Goal: Task Accomplishment & Management: Manage account settings

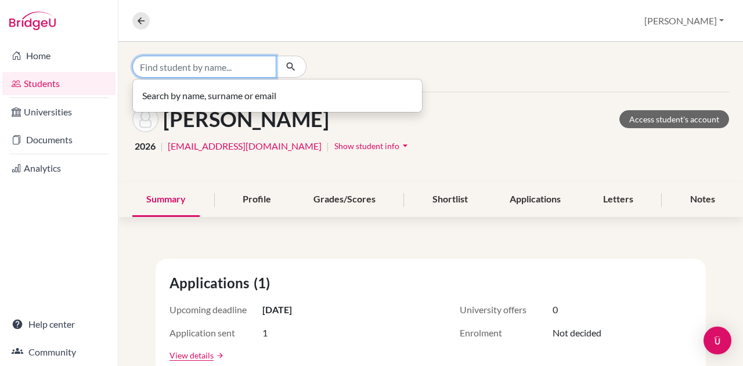
click at [186, 67] on input "Find student by name..." at bounding box center [204, 67] width 144 height 22
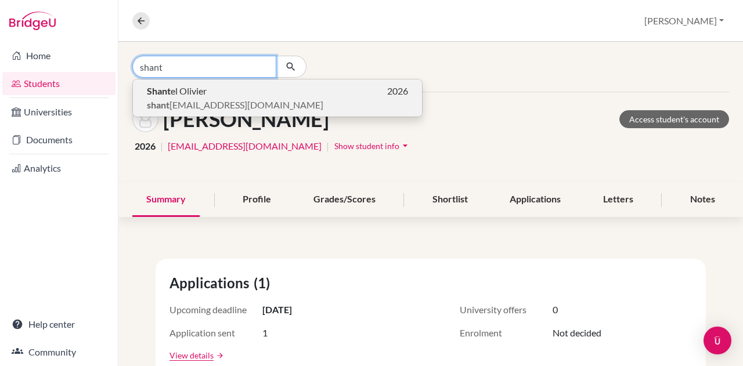
type input "shant"
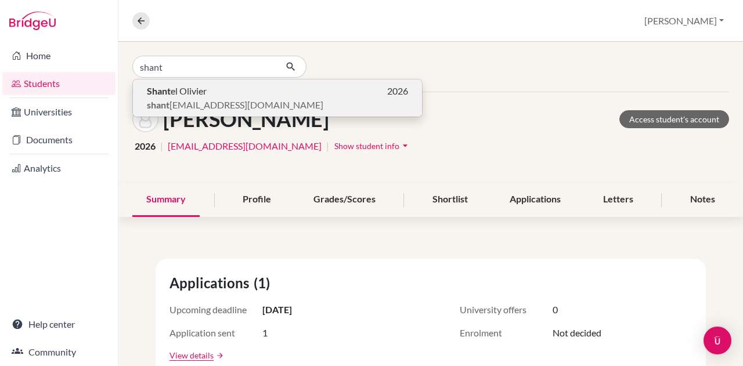
click at [189, 93] on span "Shant el Olivier" at bounding box center [177, 91] width 60 height 14
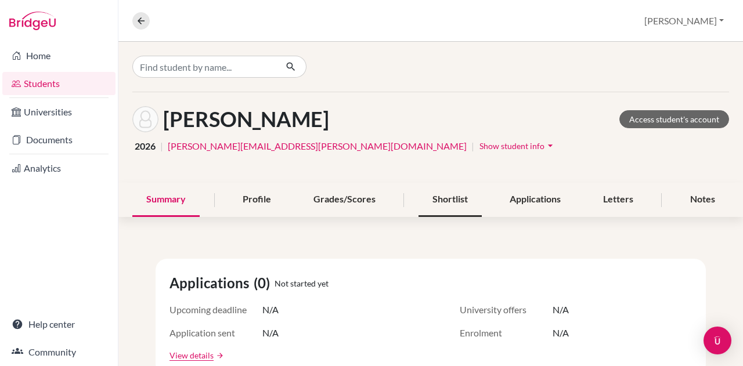
click at [437, 197] on div "Shortlist" at bounding box center [449, 200] width 63 height 34
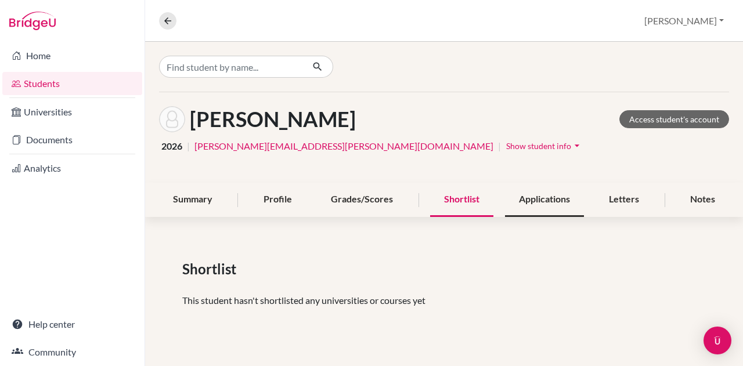
click at [549, 204] on div "Applications" at bounding box center [544, 200] width 79 height 34
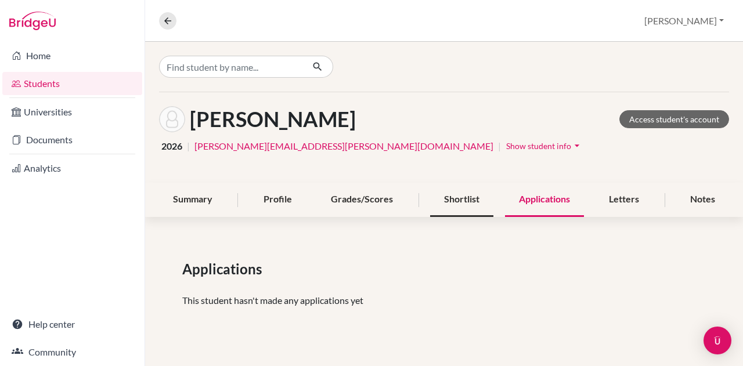
click at [468, 204] on div "Shortlist" at bounding box center [461, 200] width 63 height 34
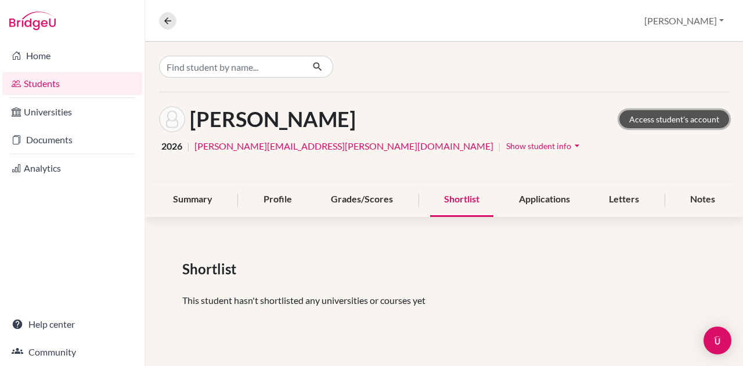
click at [653, 115] on link "Access student's account" at bounding box center [674, 119] width 110 height 18
